Goal: Task Accomplishment & Management: Manage account settings

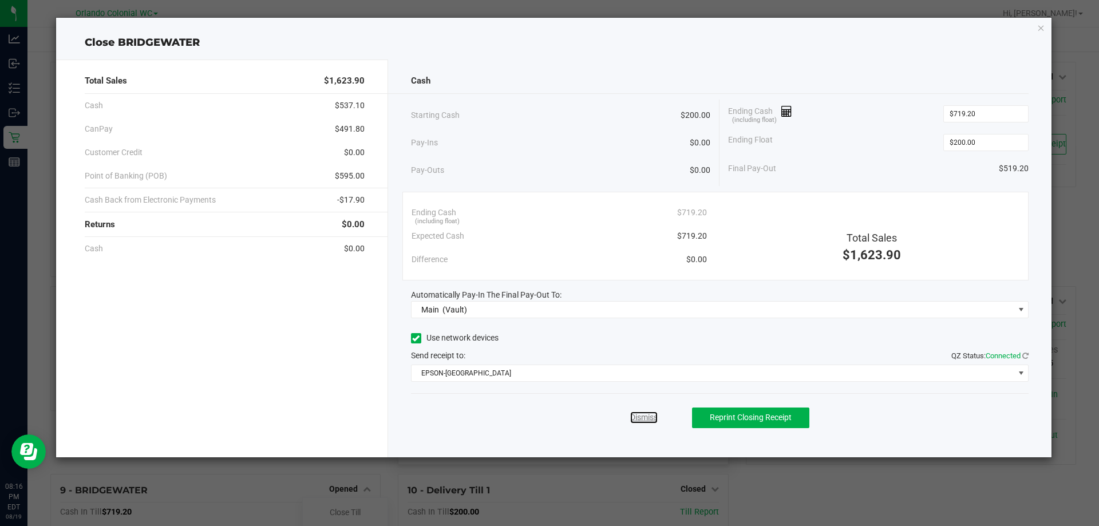
click at [630, 414] on link "Dismiss" at bounding box center [643, 417] width 27 height 12
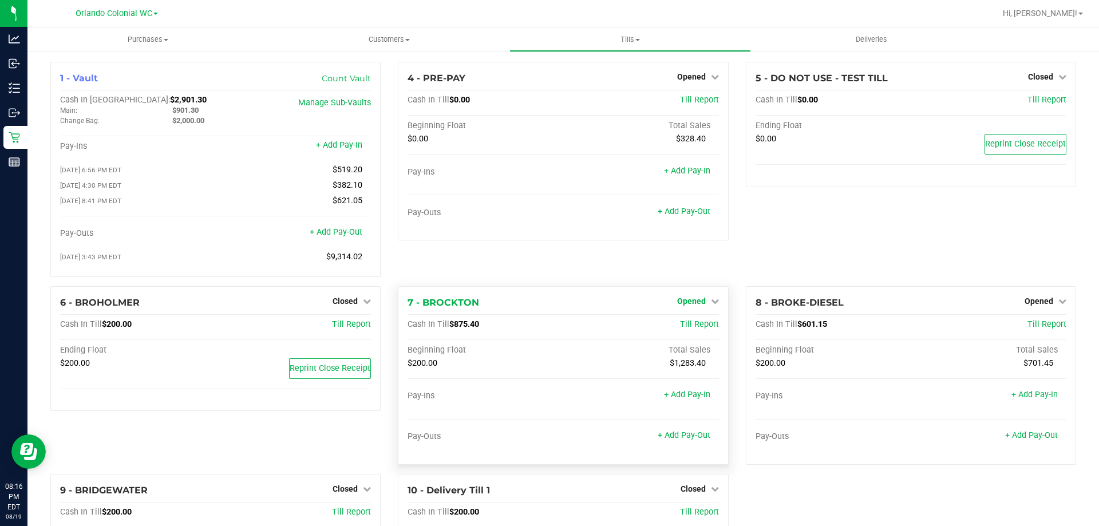
click at [701, 306] on link "Opened" at bounding box center [698, 300] width 42 height 9
click at [686, 327] on link "Close Till" at bounding box center [692, 324] width 31 height 9
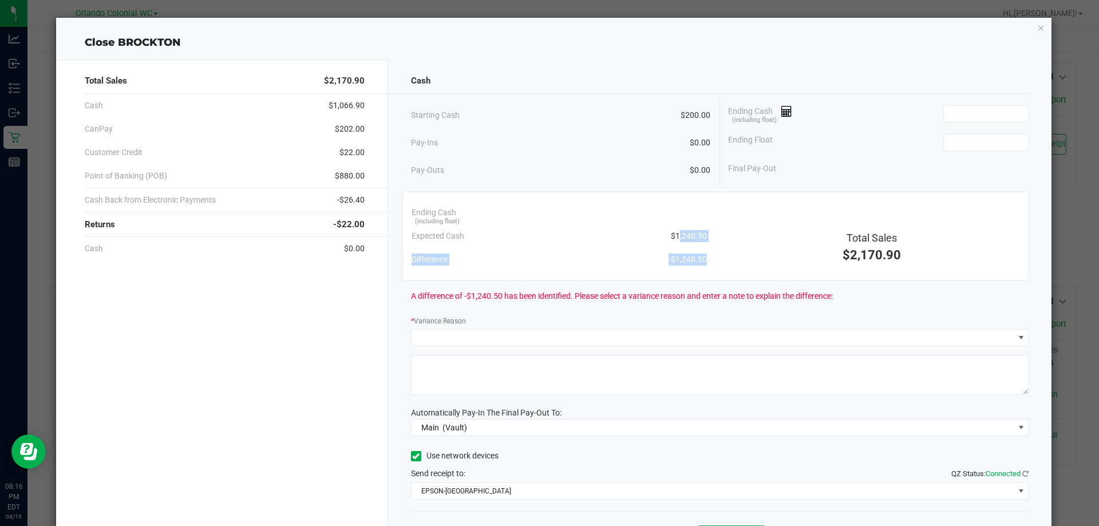
drag, startPoint x: 716, startPoint y: 239, endPoint x: 671, endPoint y: 235, distance: 44.8
click at [671, 235] on div "Ending Cash (including float) Expected Cash $1,240.50 Difference -$1,240.50 Tot…" at bounding box center [715, 236] width 627 height 89
click at [671, 235] on span "$1,240.50" at bounding box center [689, 236] width 36 height 12
click at [945, 111] on input at bounding box center [986, 114] width 84 height 16
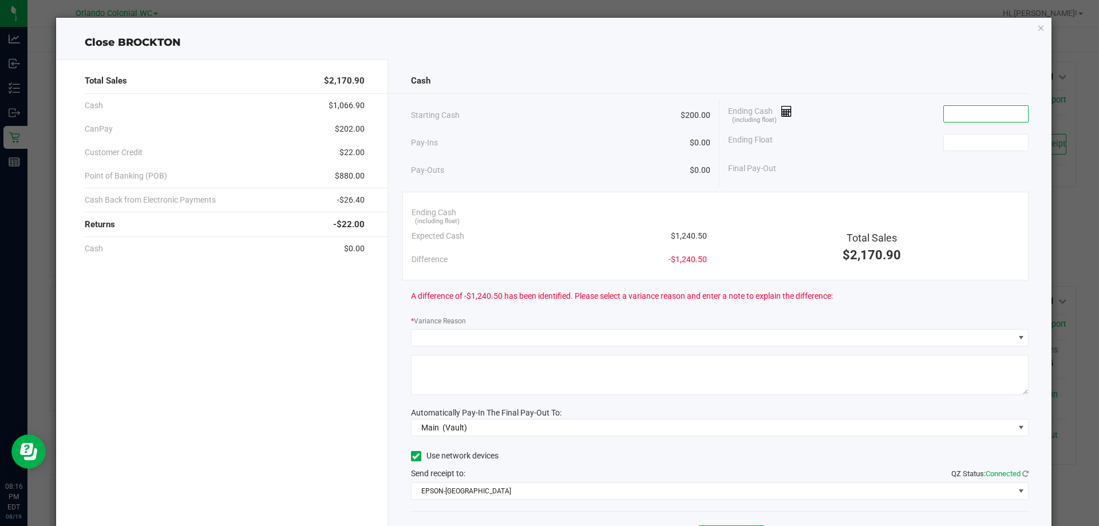
paste input "1240.5"
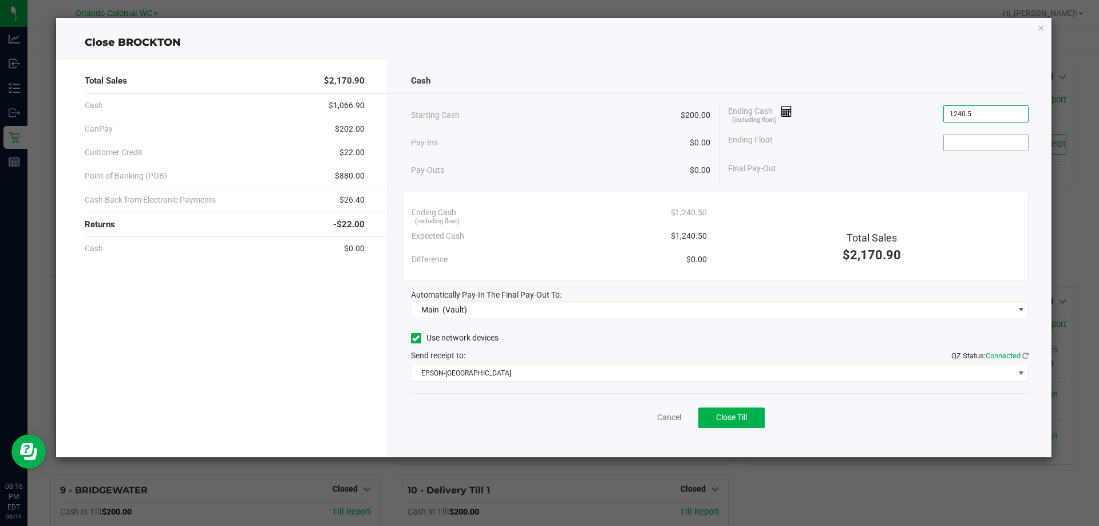
type input "$1,240.50"
click at [958, 142] on input at bounding box center [986, 142] width 84 height 16
type input "$200.00"
click at [912, 84] on div "Cash" at bounding box center [720, 81] width 618 height 25
click at [486, 438] on div "Cash Starting Cash $200.00 Pay-Ins $0.00 Pay-Outs $0.00 Ending Cash (including …" at bounding box center [720, 259] width 664 height 398
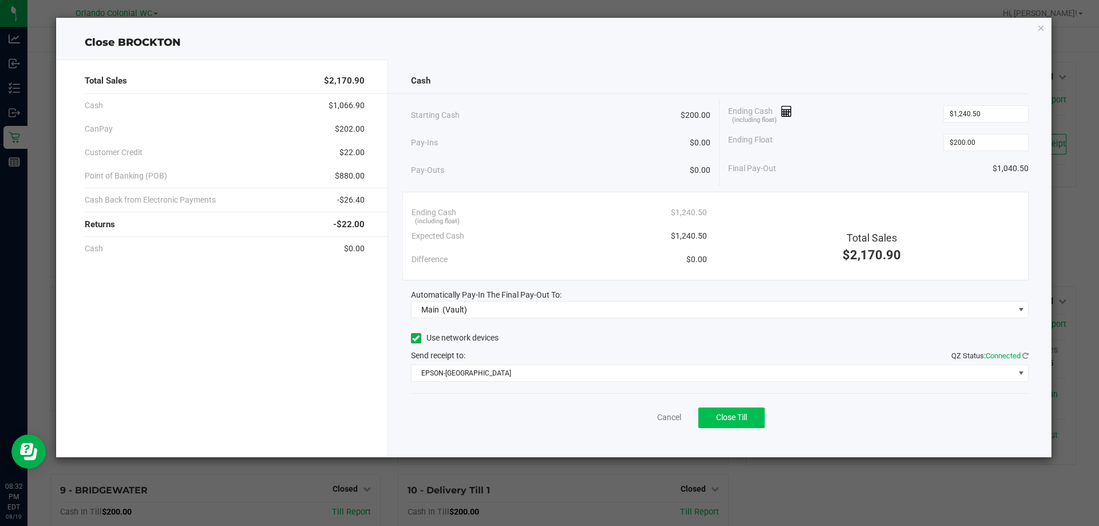
click at [731, 415] on span "Close Till" at bounding box center [731, 417] width 31 height 9
click at [641, 418] on link "Dismiss" at bounding box center [643, 417] width 27 height 12
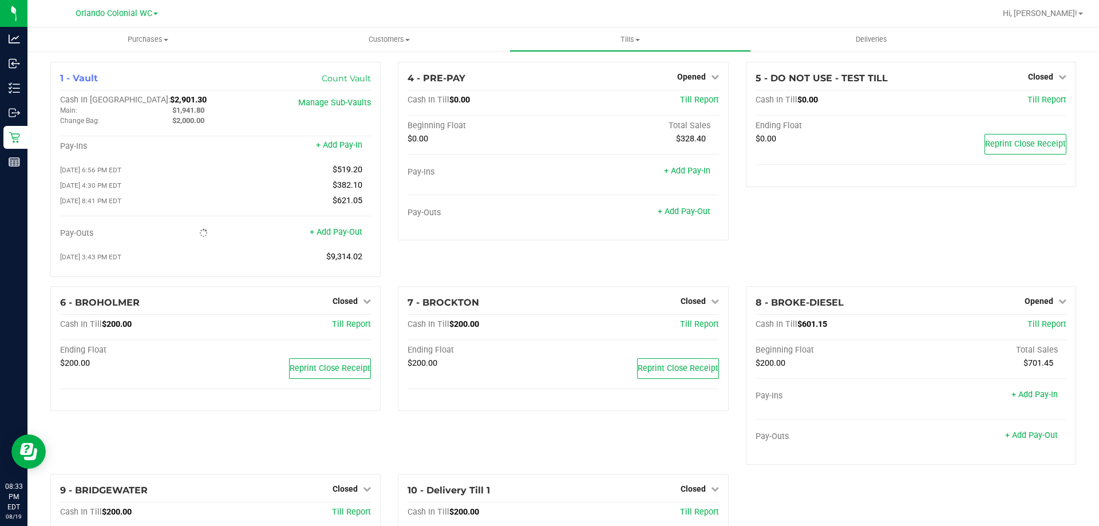
click at [700, 81] on link "Opened" at bounding box center [698, 76] width 42 height 9
click at [691, 102] on link "Close Till" at bounding box center [692, 100] width 31 height 9
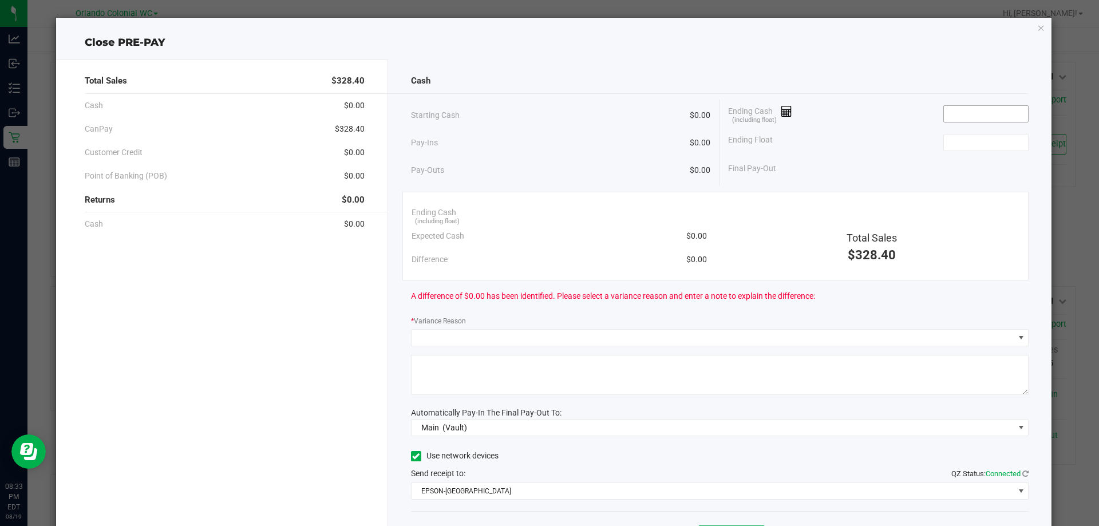
click at [992, 115] on input at bounding box center [986, 114] width 84 height 16
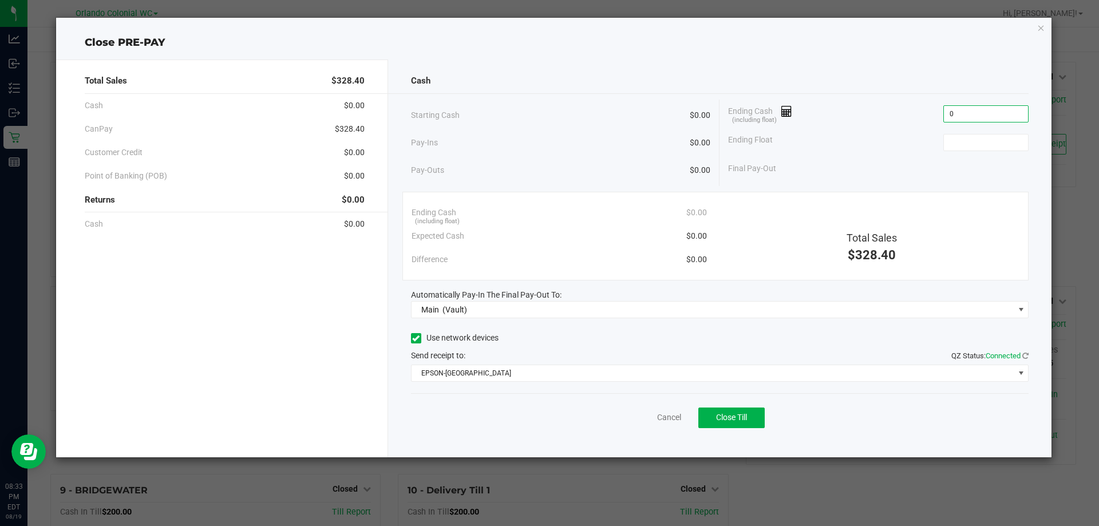
type input "$0.00"
click at [749, 422] on button "Close Till" at bounding box center [731, 417] width 66 height 21
type input "$0.00"
click at [646, 420] on link "Dismiss" at bounding box center [643, 417] width 27 height 12
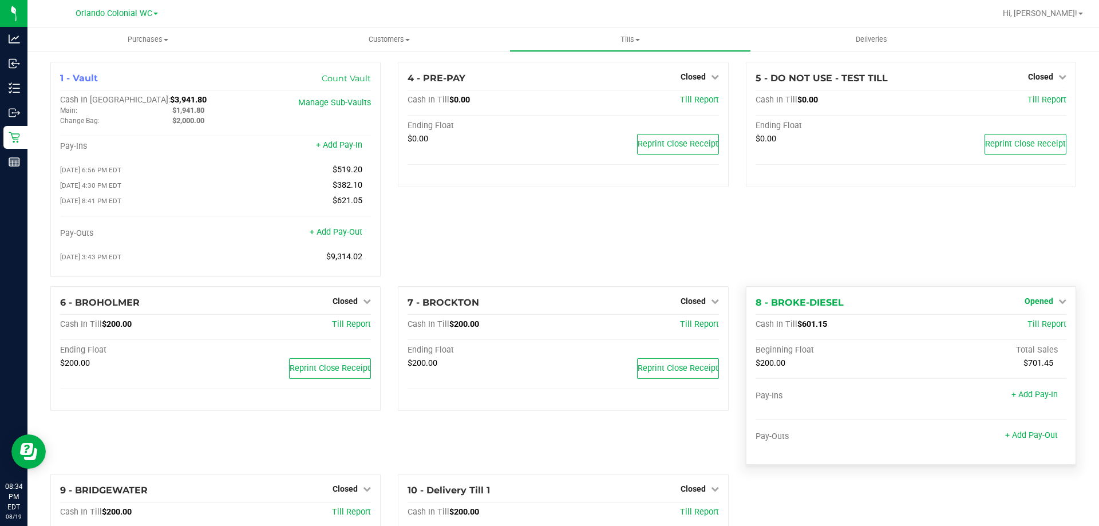
click at [1025, 305] on span "Opened" at bounding box center [1038, 300] width 29 height 9
click at [1024, 329] on link "Close Till" at bounding box center [1039, 324] width 31 height 9
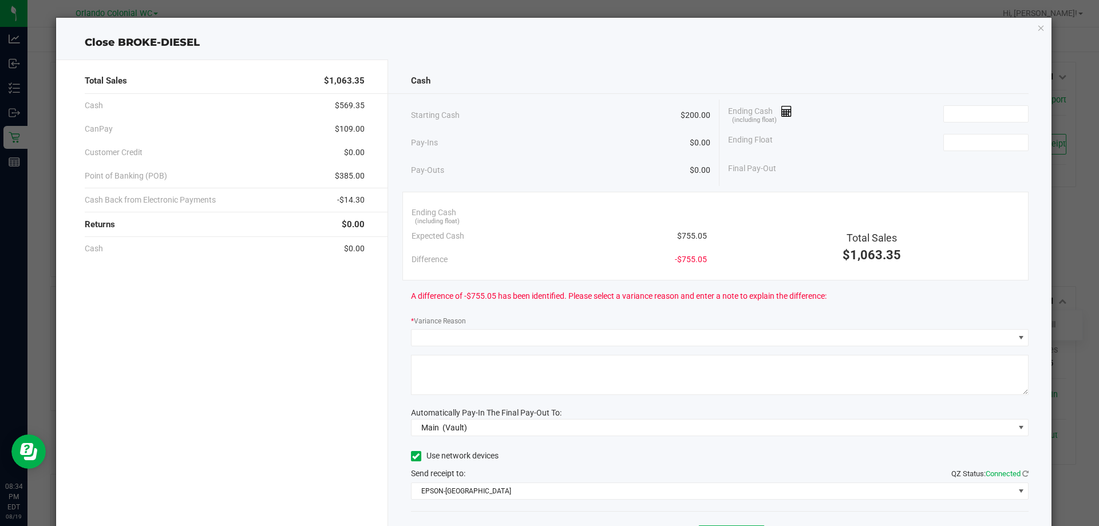
drag, startPoint x: 706, startPoint y: 236, endPoint x: 654, endPoint y: 236, distance: 51.5
click at [654, 236] on div "Ending Cash (including float) Expected Cash $755.05 Difference -$755.05" at bounding box center [559, 236] width 312 height 70
copy span "$755.05"
click at [961, 109] on input at bounding box center [986, 114] width 84 height 16
paste input "755.05"
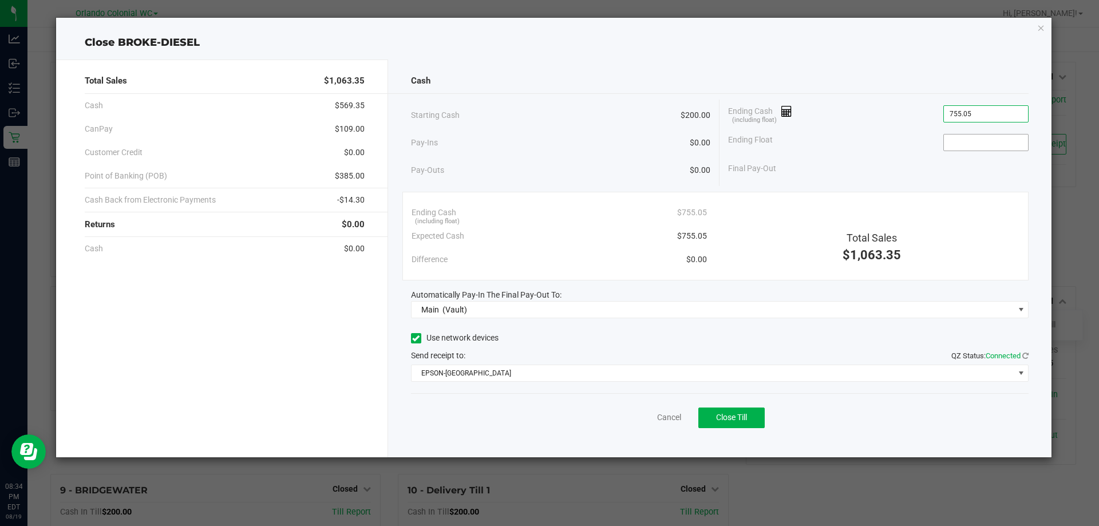
type input "$755.05"
click at [960, 146] on input at bounding box center [986, 142] width 84 height 16
type input "$200.00"
click at [928, 77] on div "Cash" at bounding box center [720, 81] width 618 height 25
click at [464, 414] on div "Cancel Close Till" at bounding box center [720, 415] width 618 height 44
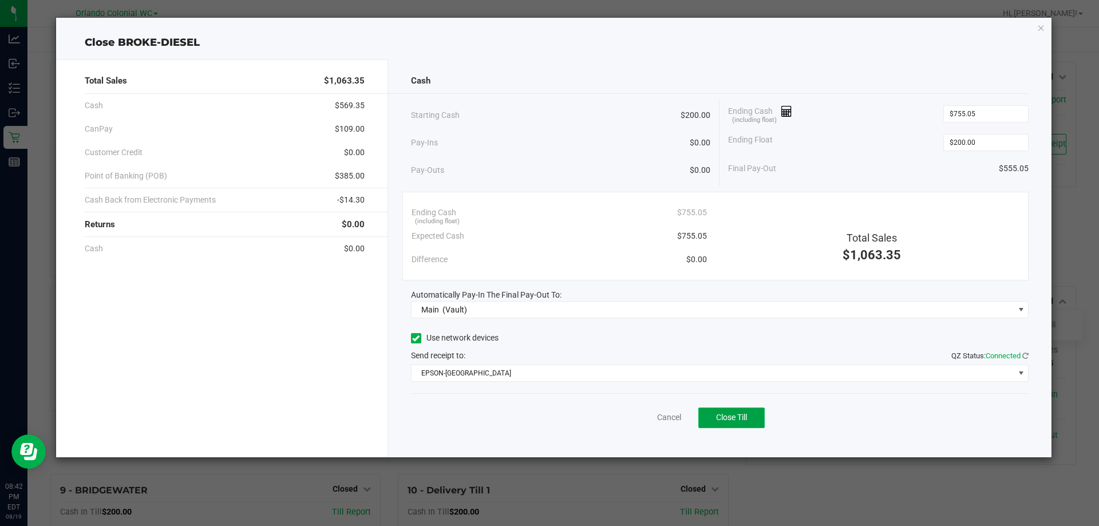
click at [719, 418] on span "Close Till" at bounding box center [731, 417] width 31 height 9
click at [650, 415] on link "Dismiss" at bounding box center [643, 417] width 27 height 12
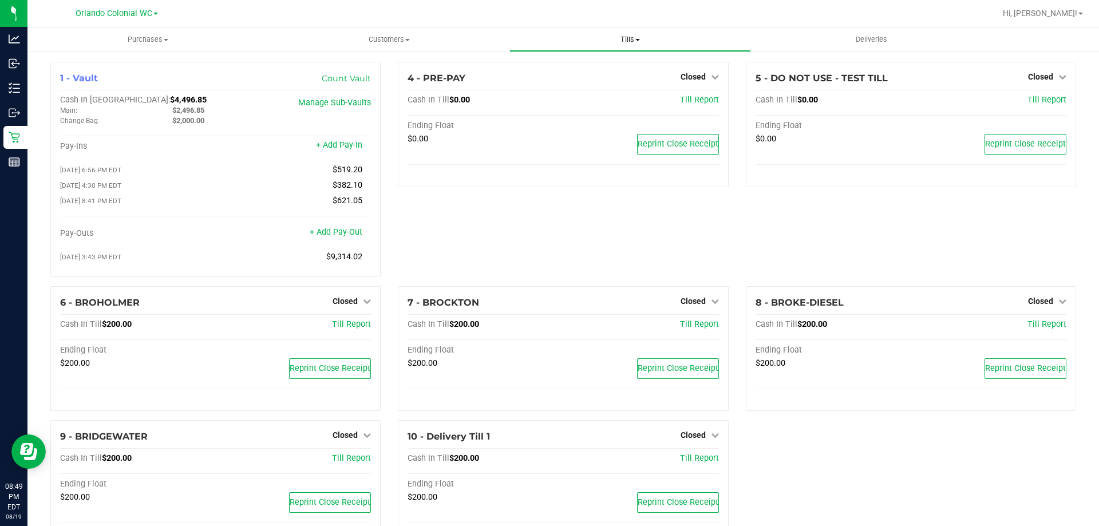
click at [633, 38] on span "Tills" at bounding box center [630, 39] width 240 height 10
click at [568, 84] on span "Reconcile e-payments" at bounding box center [566, 83] width 114 height 10
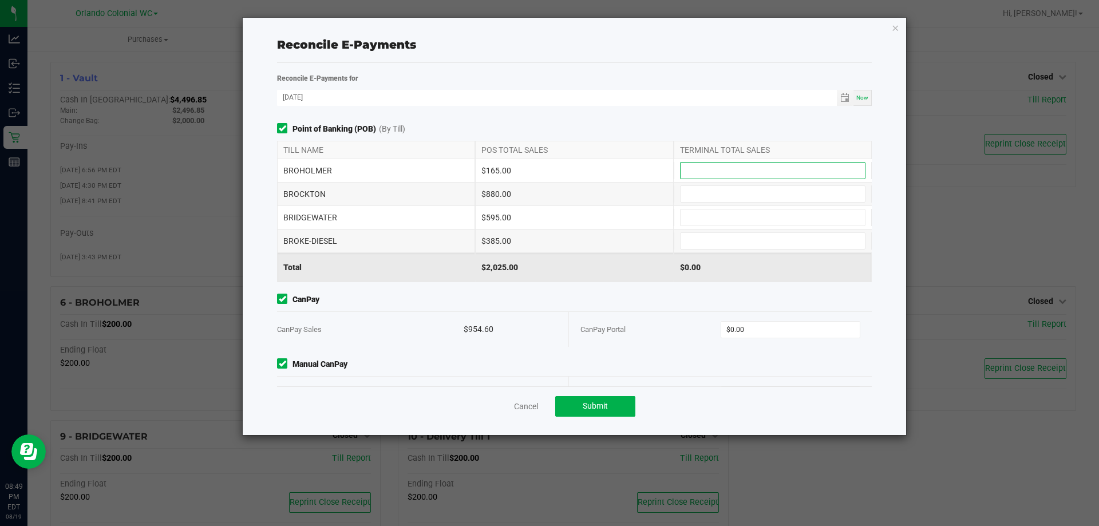
click at [715, 174] on input at bounding box center [772, 171] width 184 height 16
type input "$165.00"
click at [704, 190] on input at bounding box center [772, 194] width 184 height 16
click at [698, 217] on input at bounding box center [772, 217] width 184 height 16
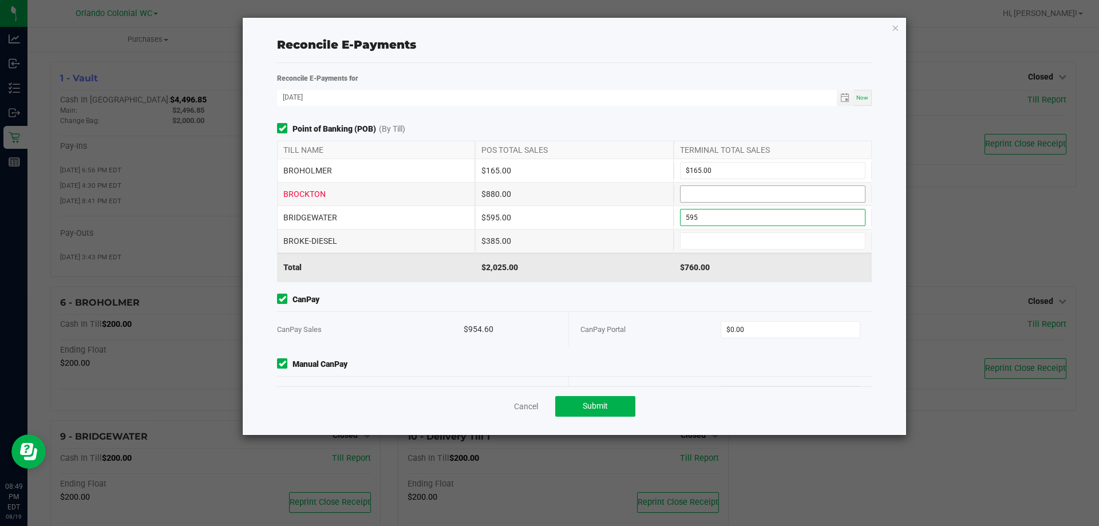
type input "$595.00"
click at [704, 192] on input at bounding box center [772, 194] width 184 height 16
type input "$880.00"
click at [687, 237] on input at bounding box center [772, 241] width 184 height 16
type input "$385.00"
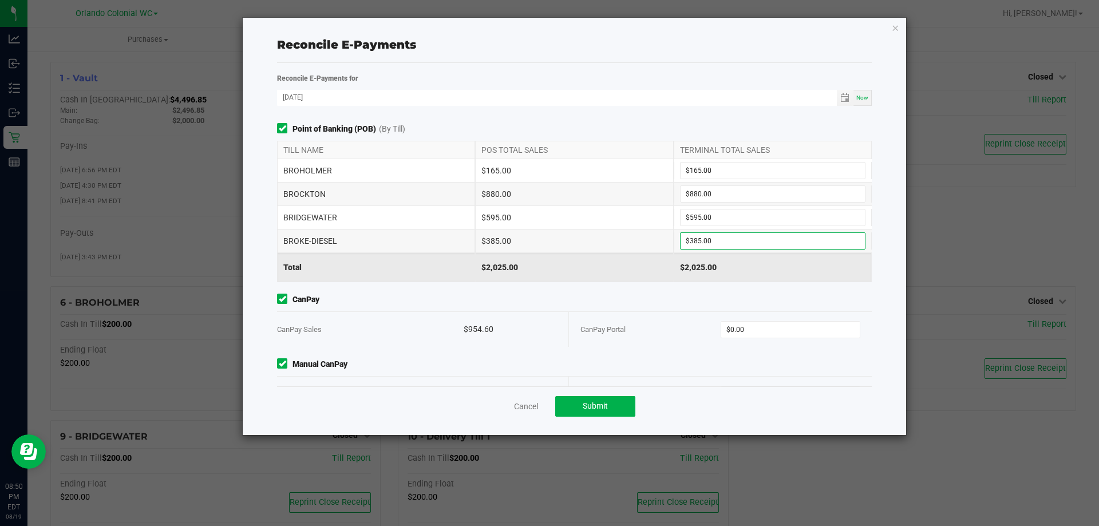
click at [656, 296] on span "CanPay" at bounding box center [574, 300] width 595 height 12
click at [759, 328] on input "0" at bounding box center [790, 330] width 139 height 16
paste input "954.6"
type input "$954.60"
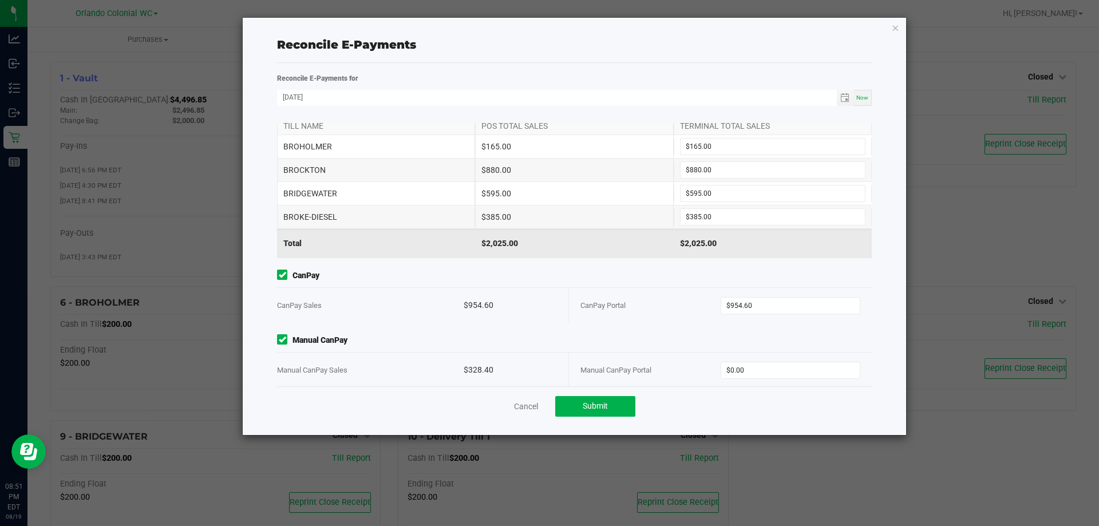
scroll to position [35, 0]
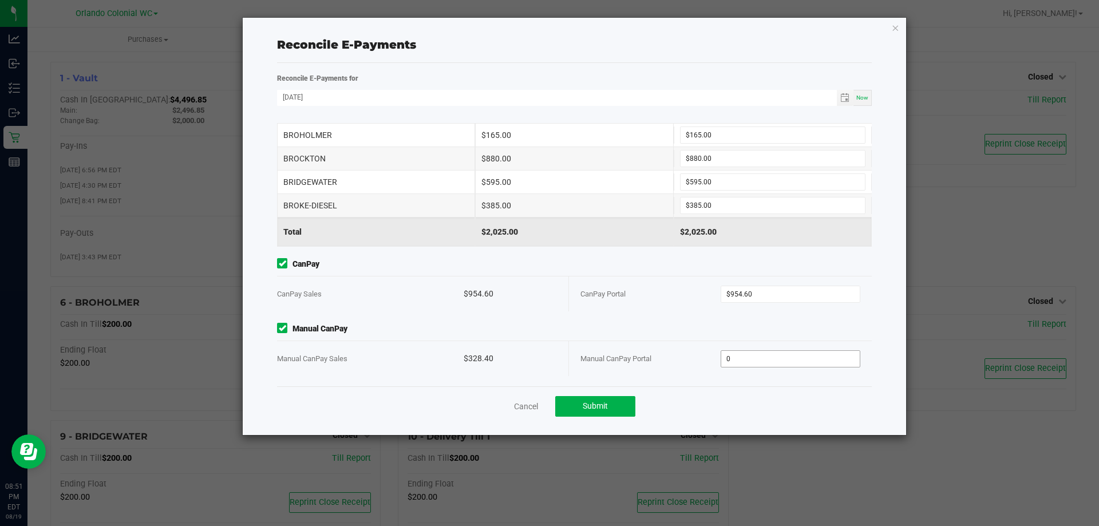
click at [753, 356] on input "0" at bounding box center [790, 359] width 139 height 16
paste input "328.4"
type input "$328.40"
click at [678, 408] on div "Cancel Submit" at bounding box center [574, 405] width 595 height 39
click at [606, 400] on button "Submit" at bounding box center [595, 406] width 80 height 21
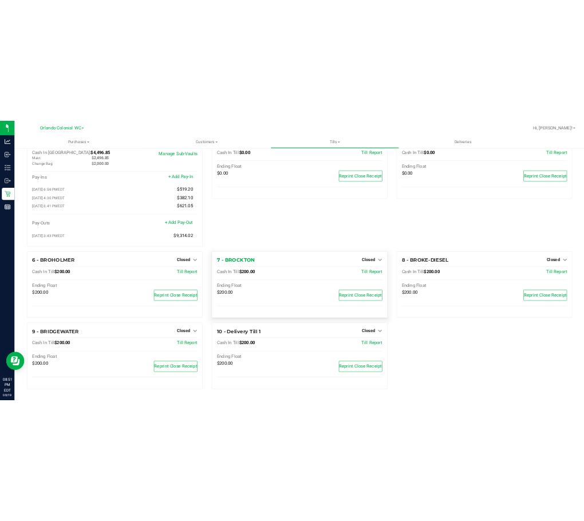
scroll to position [0, 0]
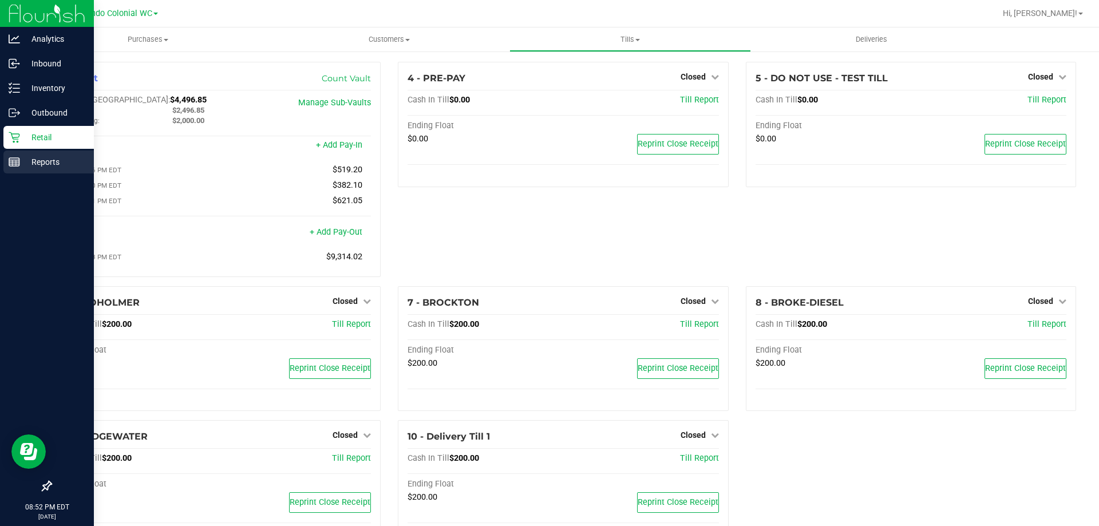
click at [36, 169] on div "Reports" at bounding box center [48, 162] width 90 height 23
click at [36, 168] on p "Reports" at bounding box center [54, 162] width 69 height 14
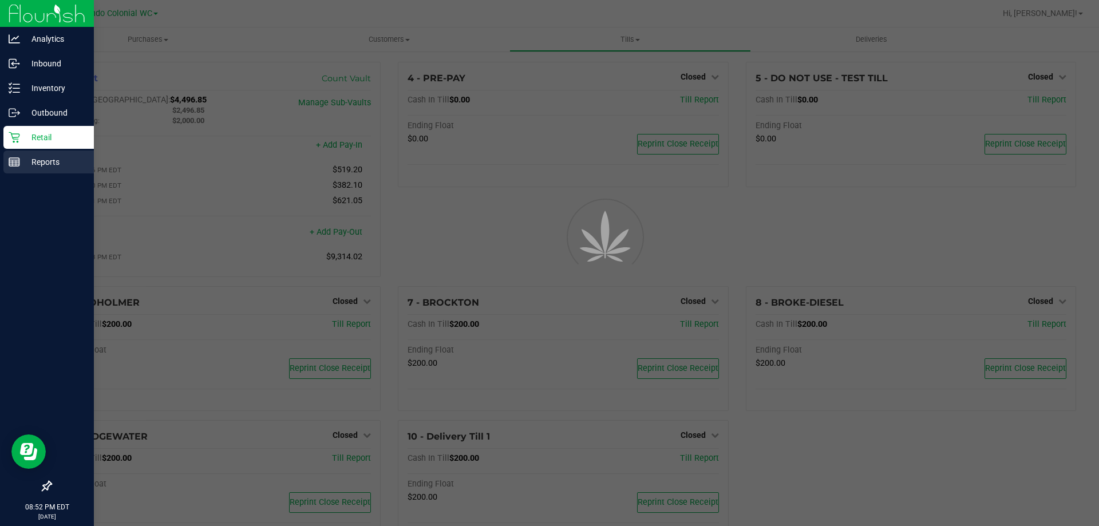
click at [36, 168] on p "Reports" at bounding box center [54, 162] width 69 height 14
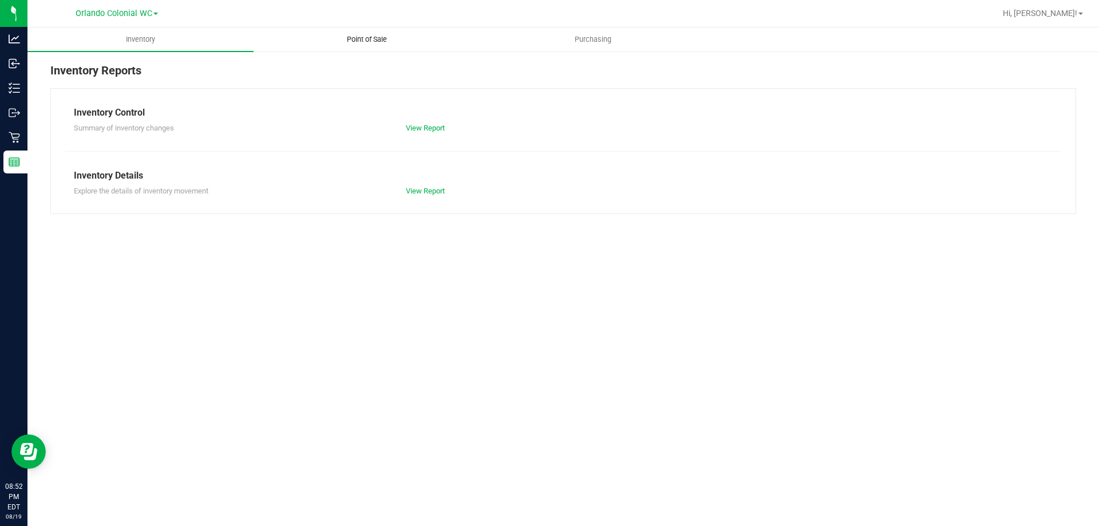
click at [363, 38] on span "Point of Sale" at bounding box center [366, 39] width 71 height 10
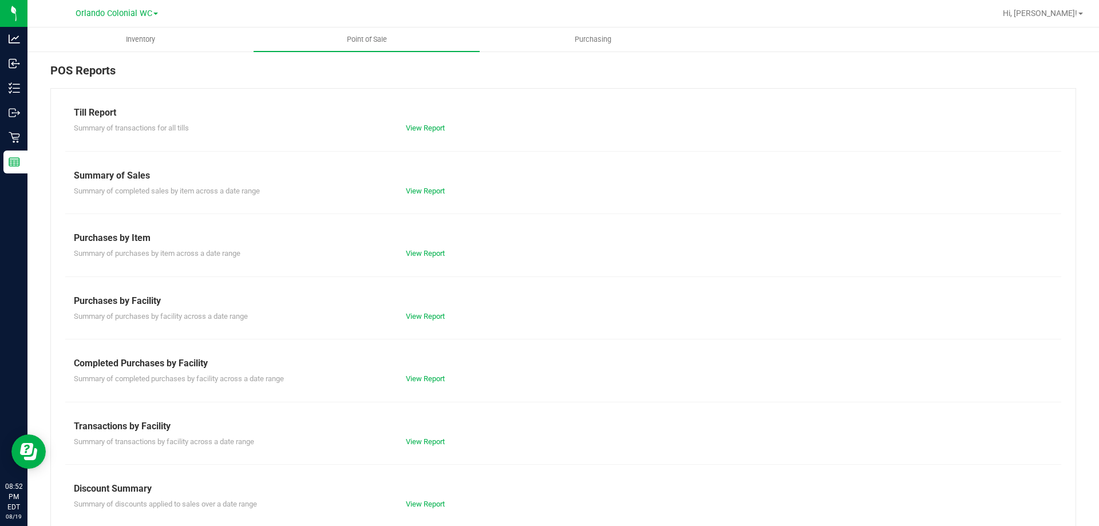
click at [423, 374] on div "View Report" at bounding box center [480, 378] width 166 height 11
click at [424, 375] on link "View Report" at bounding box center [425, 378] width 39 height 9
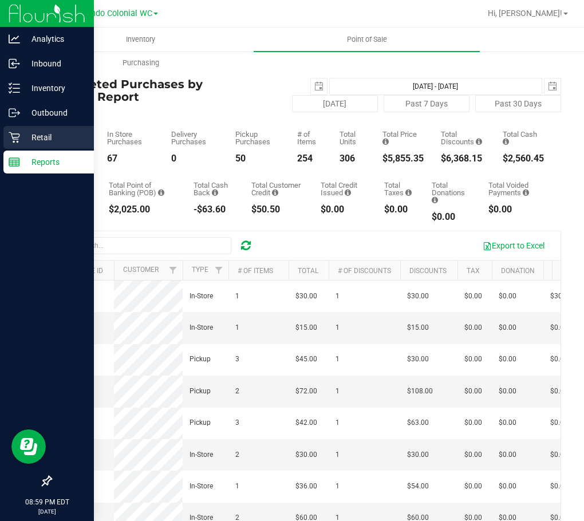
click at [50, 138] on p "Retail" at bounding box center [54, 137] width 69 height 14
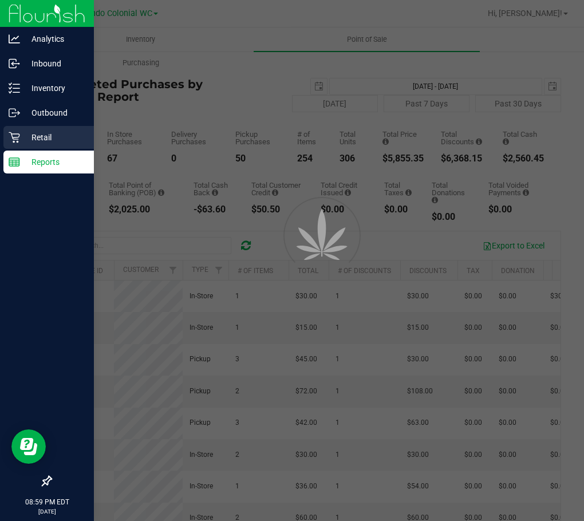
click at [50, 138] on p "Retail" at bounding box center [54, 137] width 69 height 14
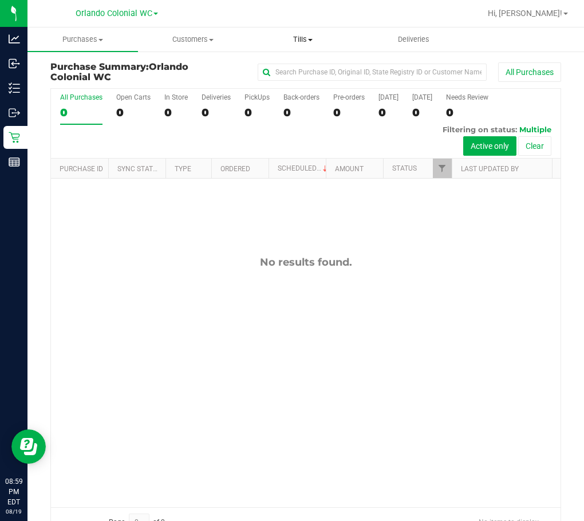
click at [300, 37] on span "Tills" at bounding box center [302, 39] width 109 height 10
click at [283, 67] on span "Manage tills" at bounding box center [286, 69] width 77 height 10
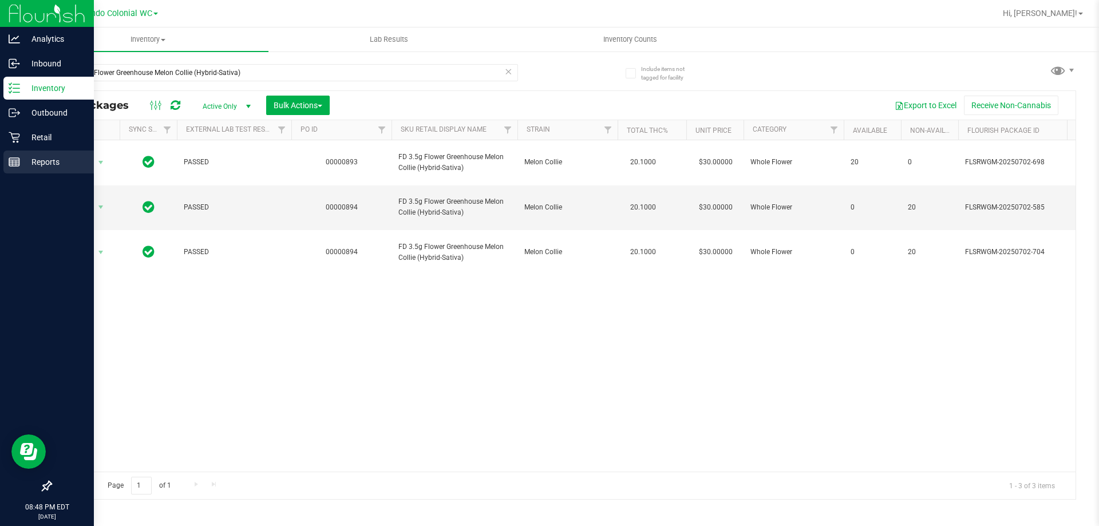
click at [15, 162] on line at bounding box center [14, 162] width 10 height 0
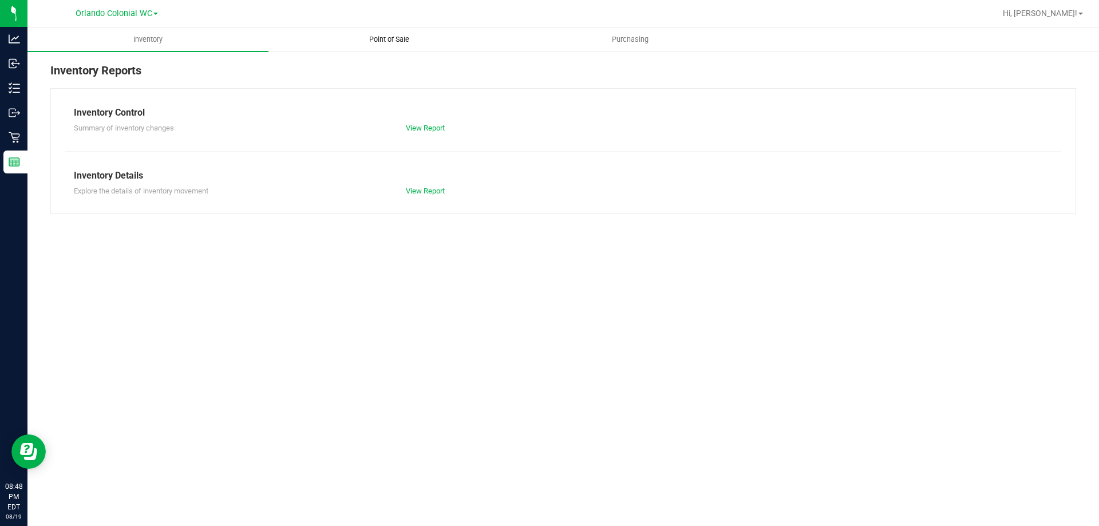
click at [386, 37] on span "Point of Sale" at bounding box center [389, 39] width 71 height 10
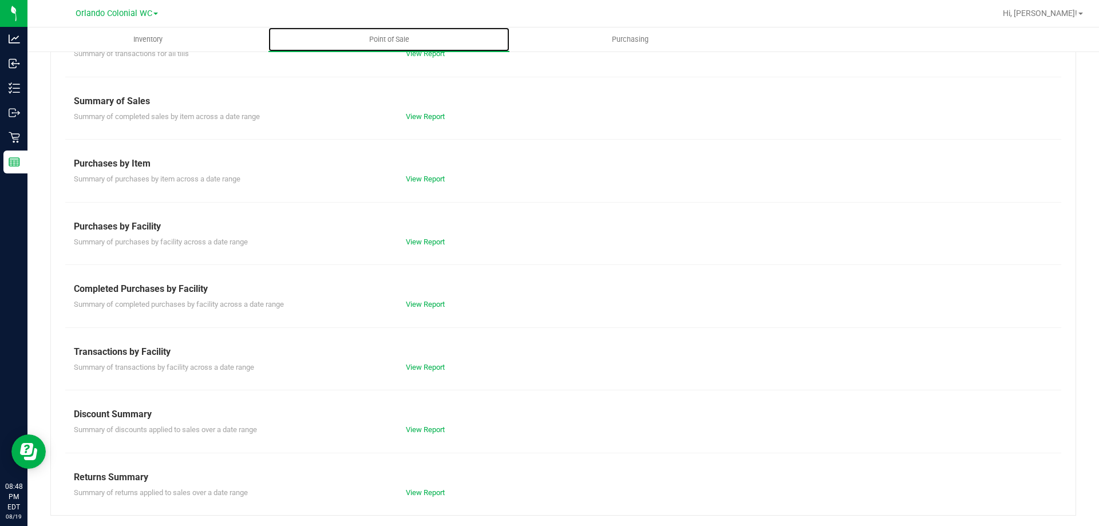
scroll to position [76, 0]
click at [414, 364] on link "View Report" at bounding box center [425, 366] width 39 height 9
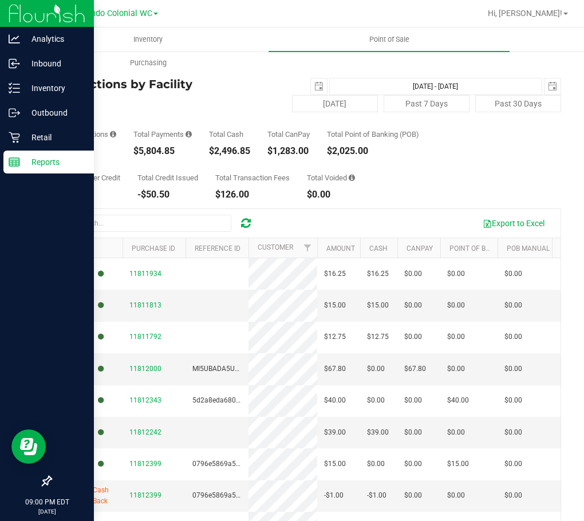
click at [21, 162] on p "Reports" at bounding box center [54, 162] width 69 height 14
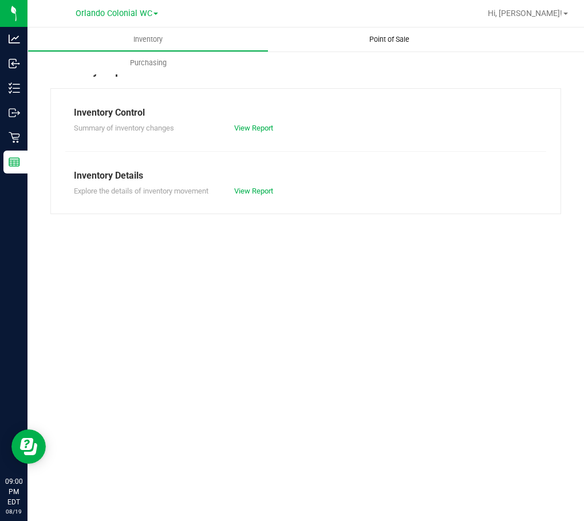
click at [385, 41] on span "Point of Sale" at bounding box center [389, 39] width 71 height 10
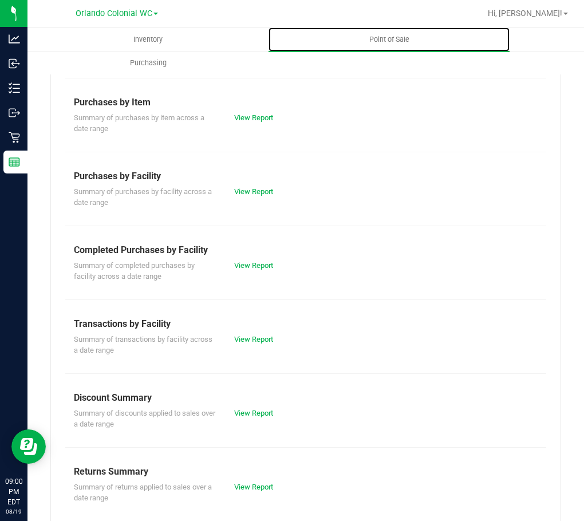
scroll to position [159, 0]
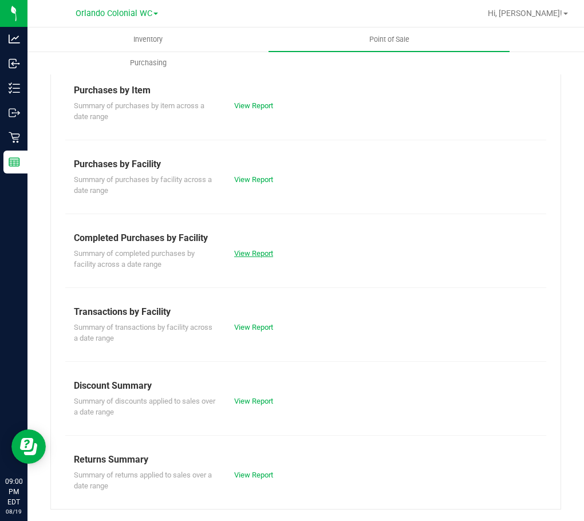
click at [243, 251] on link "View Report" at bounding box center [253, 253] width 39 height 9
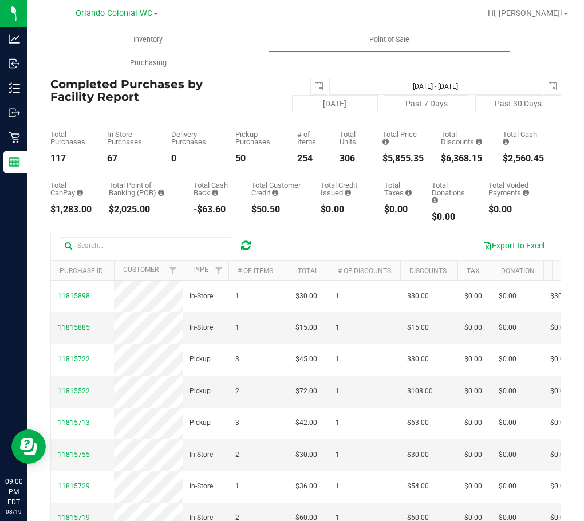
click at [393, 160] on div "$5,855.35" at bounding box center [402, 158] width 41 height 9
click at [382, 160] on div "$5,855.35" at bounding box center [402, 158] width 41 height 9
drag, startPoint x: 392, startPoint y: 159, endPoint x: 423, endPoint y: 153, distance: 31.3
click at [423, 153] on div "Total Purchases 117 In Store Purchases 67 Delivery Purchases 0 Pickup Purchases…" at bounding box center [305, 137] width 510 height 51
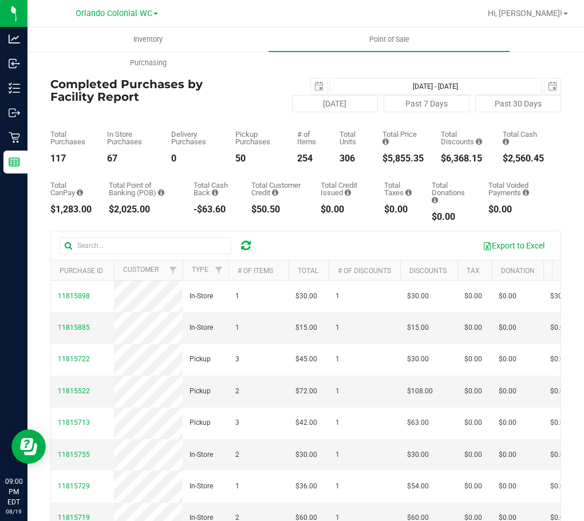
copy div "$5,855.35"
click at [315, 89] on span "select" at bounding box center [318, 86] width 9 height 9
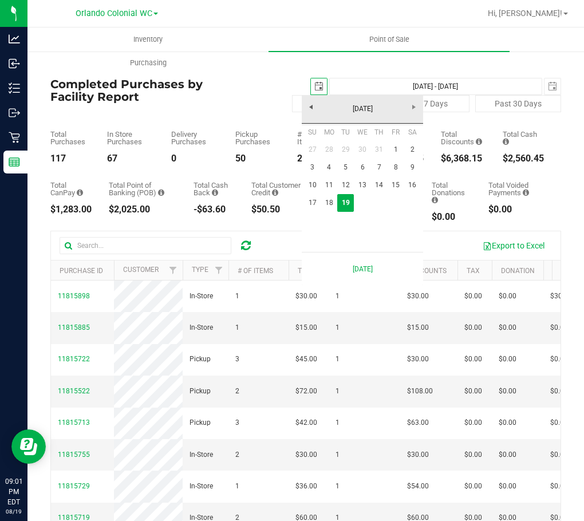
scroll to position [0, 29]
click at [315, 203] on link "17" at bounding box center [312, 203] width 17 height 18
type input "[DATE]"
type input "[DATE] - [DATE]"
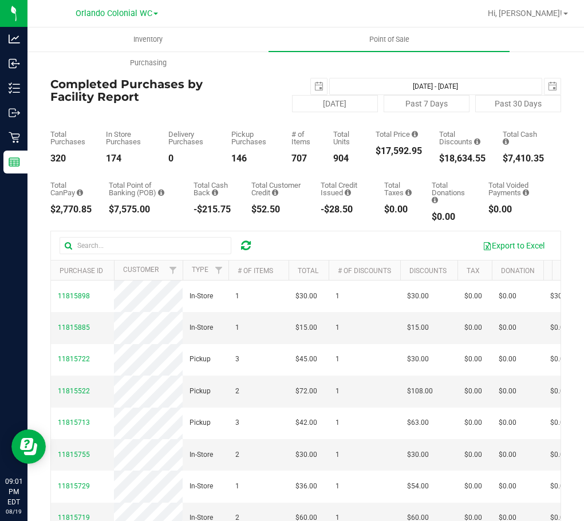
click at [385, 150] on div "$17,592.95" at bounding box center [398, 150] width 46 height 9
copy div "17,592.95"
click at [388, 169] on div "Total CanPay $2,770.85 Total Point of Banking (POB) $7,575.00 Total Cash Back -…" at bounding box center [305, 192] width 510 height 58
click at [314, 88] on span "select" at bounding box center [318, 86] width 9 height 9
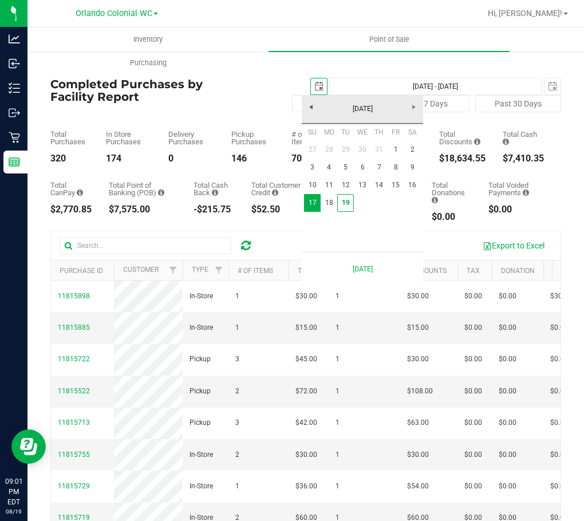
scroll to position [0, 29]
click at [390, 149] on link "1" at bounding box center [395, 150] width 17 height 18
type input "[DATE]"
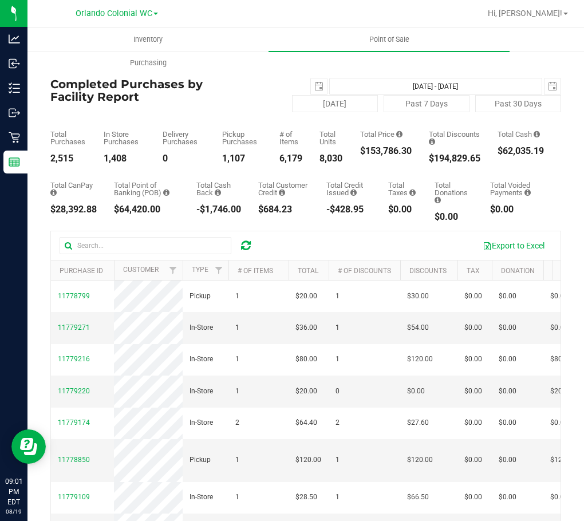
click at [393, 151] on div "$153,786.30" at bounding box center [386, 150] width 52 height 9
copy div "153,786.30"
click at [357, 102] on button "[DATE]" at bounding box center [335, 103] width 86 height 17
type input "[DATE] - [DATE]"
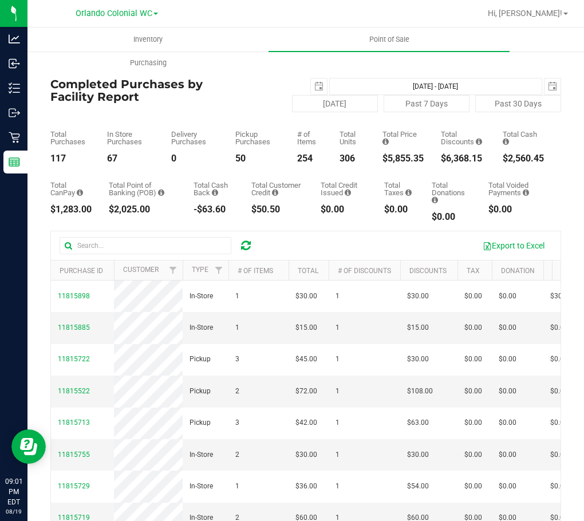
drag, startPoint x: 427, startPoint y: 160, endPoint x: 481, endPoint y: 160, distance: 53.8
click at [481, 160] on div "Total Purchases 117 In Store Purchases 67 Delivery Purchases 0 Pickup Purchases…" at bounding box center [305, 137] width 510 height 51
copy div "$6,368.15"
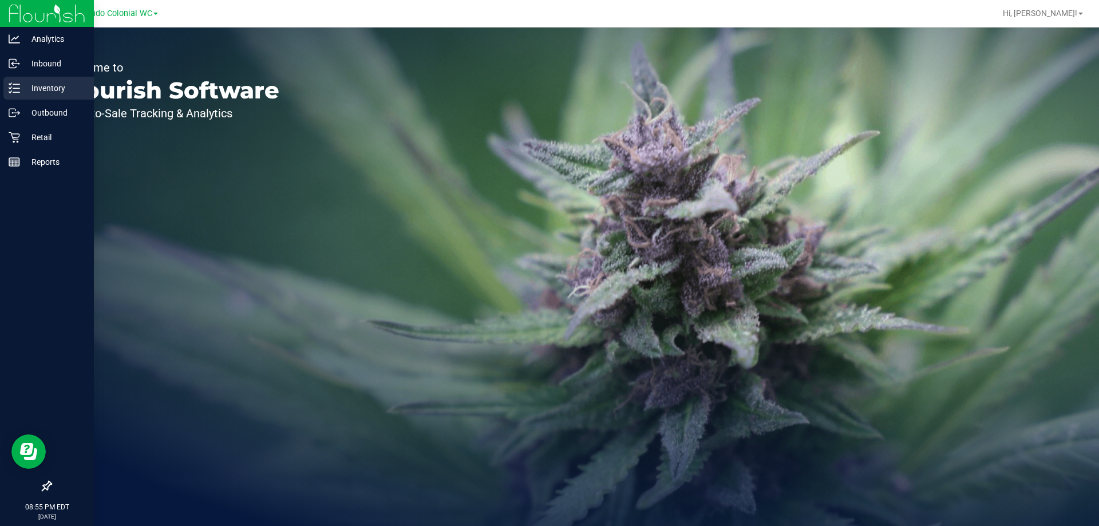
click at [23, 97] on div "Inventory" at bounding box center [48, 88] width 90 height 23
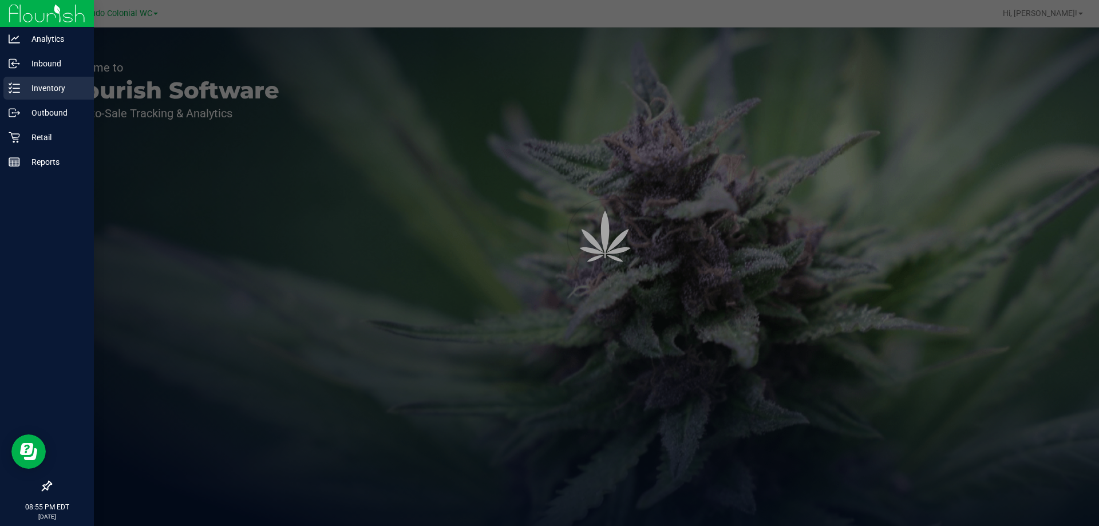
click at [23, 97] on div "Inventory" at bounding box center [48, 88] width 90 height 23
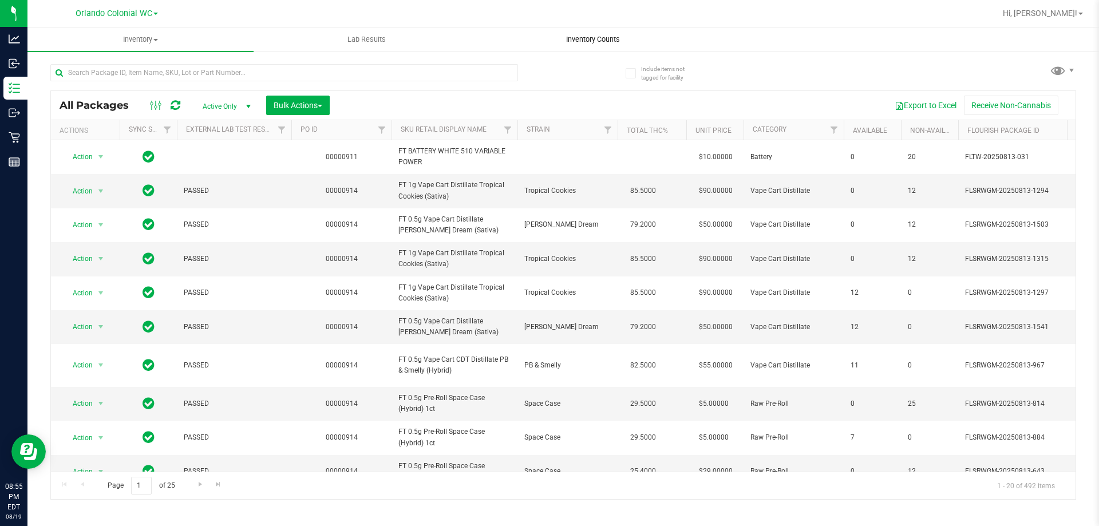
click at [564, 38] on span "Inventory Counts" at bounding box center [593, 39] width 85 height 10
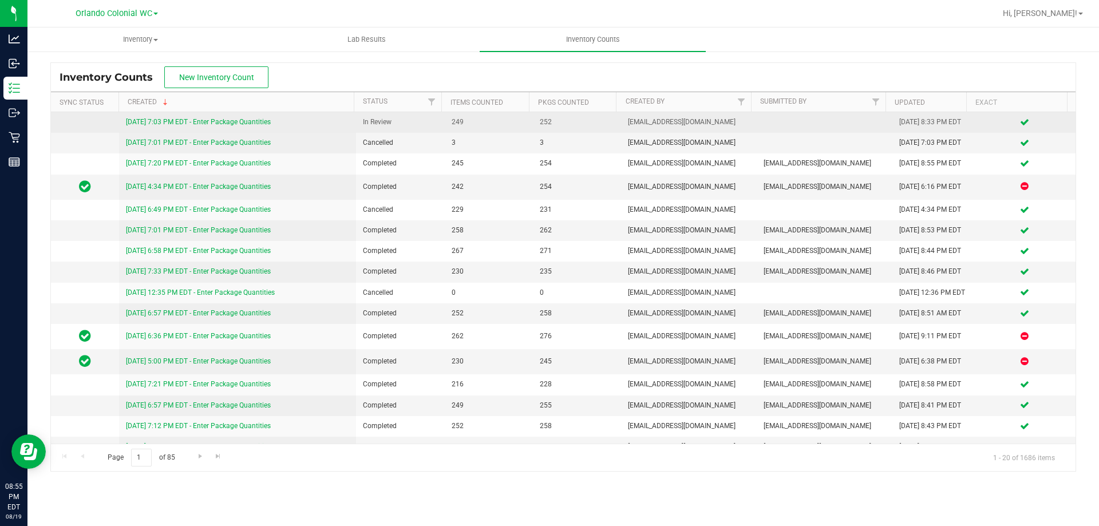
click at [240, 121] on link "8/19/25 7:03 PM EDT - Enter Package Quantities" at bounding box center [198, 122] width 145 height 8
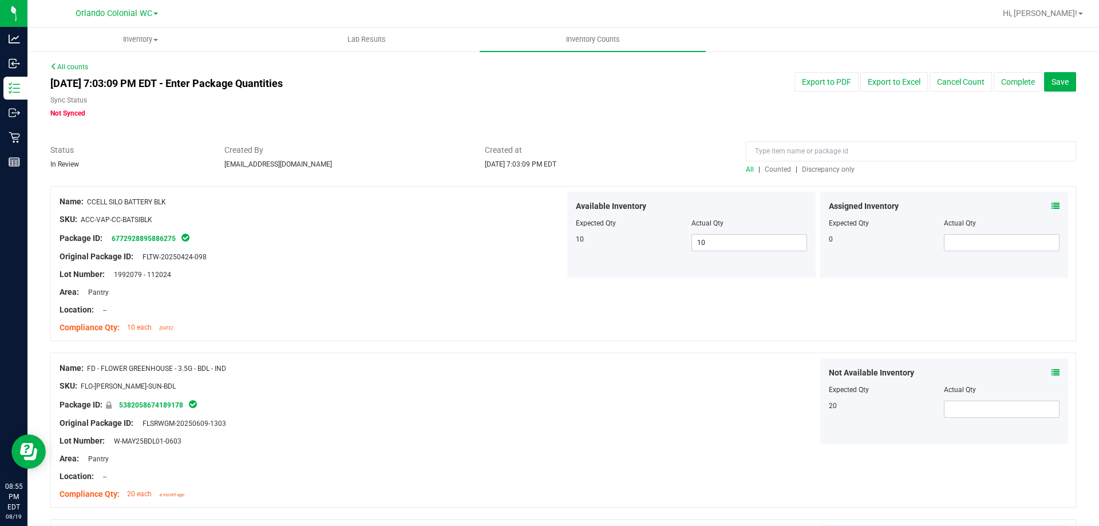
click at [747, 170] on span "All" at bounding box center [750, 169] width 8 height 8
click at [766, 174] on div "All | Counted | Discrepancy only" at bounding box center [911, 169] width 330 height 10
click at [767, 167] on span "Counted" at bounding box center [778, 169] width 26 height 8
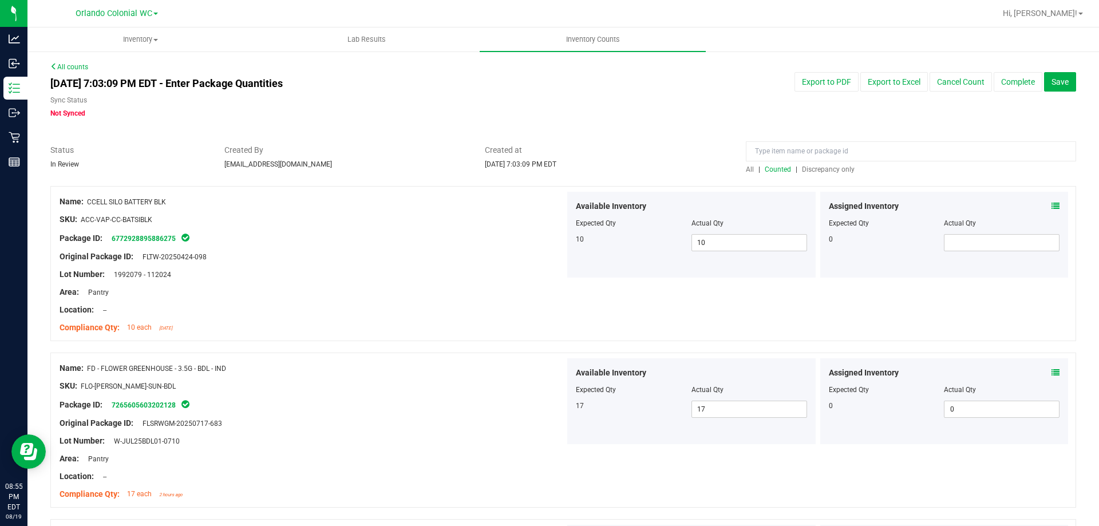
click at [816, 168] on span "Discrepancy only" at bounding box center [828, 169] width 53 height 8
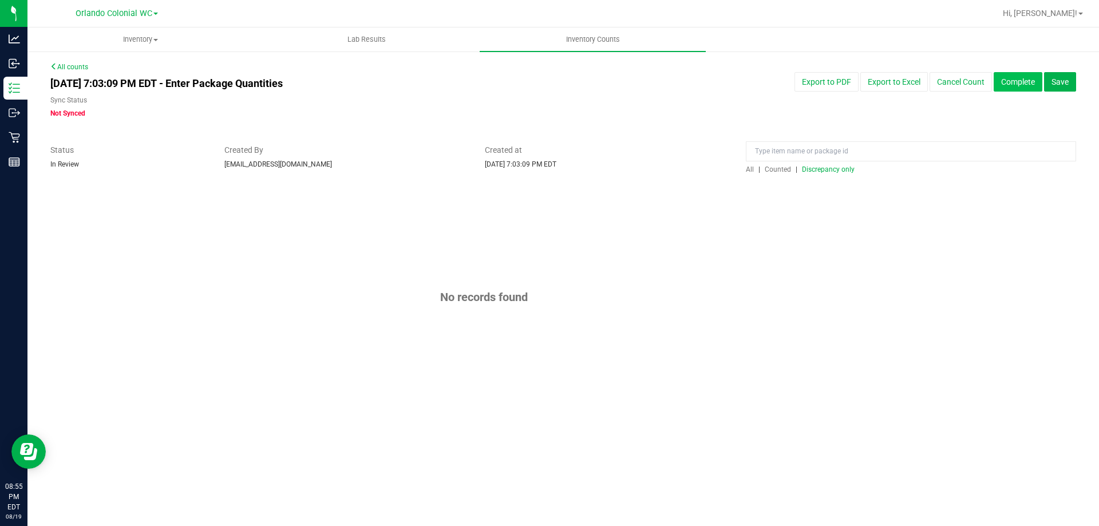
click at [1003, 88] on button "Complete" at bounding box center [1017, 81] width 49 height 19
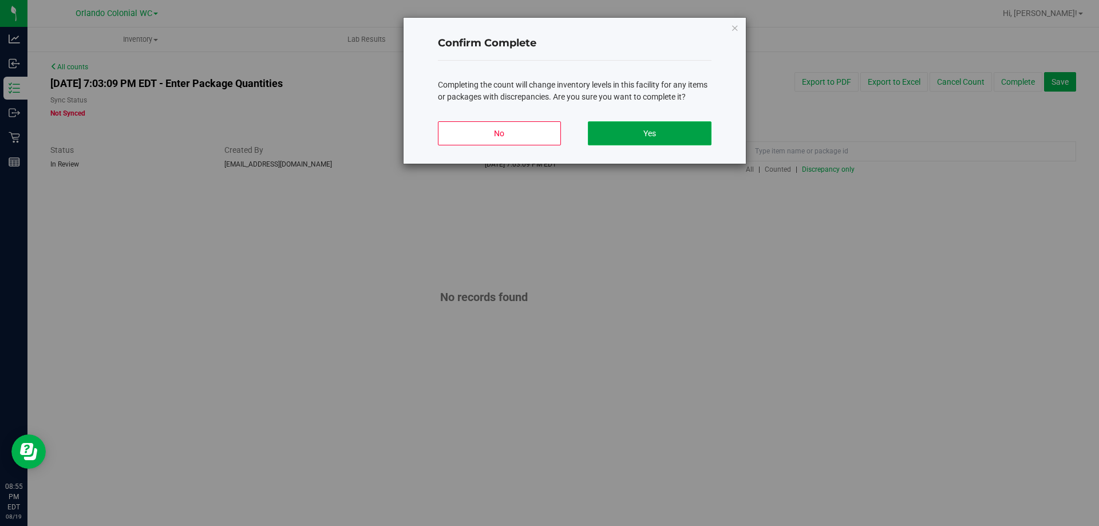
click at [660, 134] on button "Yes" at bounding box center [649, 133] width 123 height 24
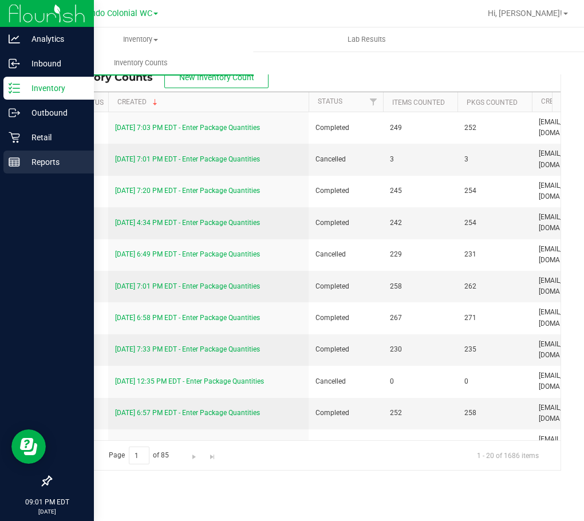
click at [11, 164] on line at bounding box center [14, 164] width 10 height 0
click at [12, 164] on line at bounding box center [14, 164] width 10 height 0
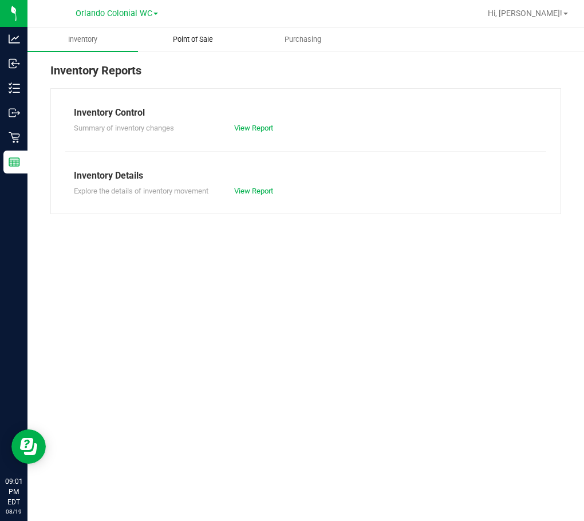
click at [205, 42] on span "Point of Sale" at bounding box center [192, 39] width 71 height 10
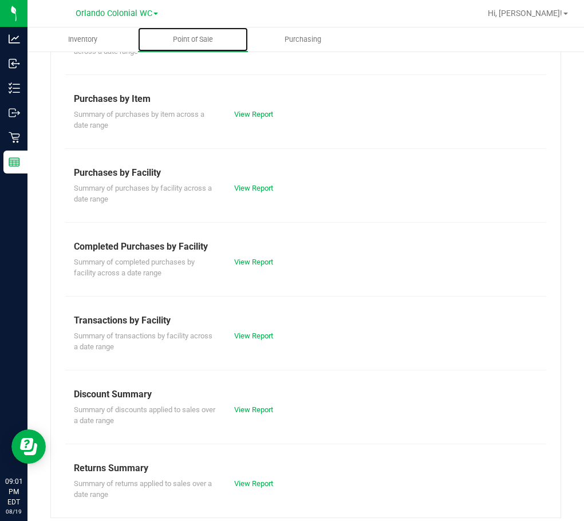
scroll to position [159, 0]
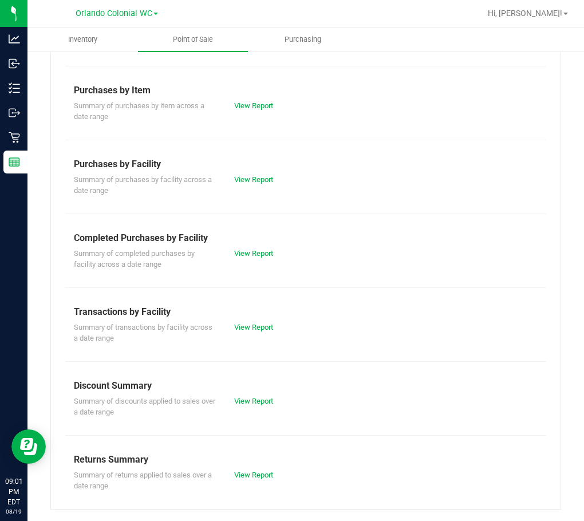
click at [229, 328] on div "View Report" at bounding box center [265, 327] width 80 height 11
click at [235, 326] on link "View Report" at bounding box center [253, 327] width 39 height 9
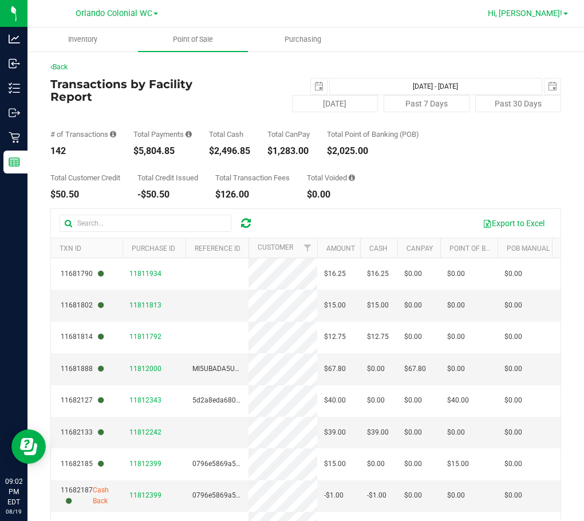
click at [545, 11] on span "Hi, [PERSON_NAME]!" at bounding box center [525, 13] width 74 height 9
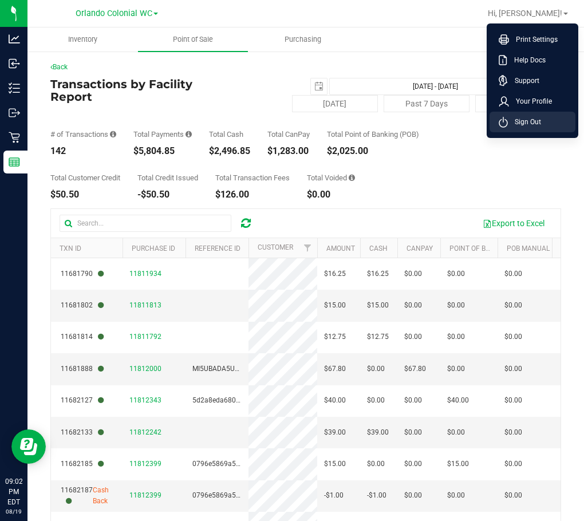
click at [515, 123] on span "Sign Out" at bounding box center [524, 121] width 33 height 11
